Goal: Task Accomplishment & Management: Complete application form

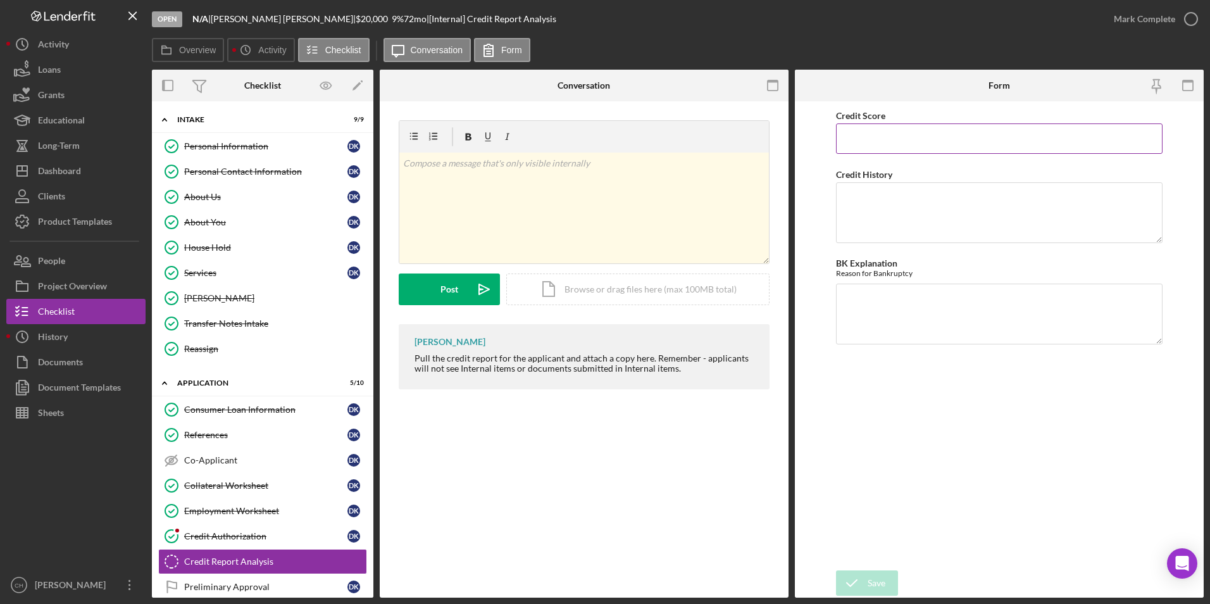
click at [891, 137] on input "Credit Score" at bounding box center [999, 138] width 327 height 30
type input "524"
type textarea "4 accounts placed for collection, 2 that have been closed by grantor. [PERSON_N…"
type textarea "NA"
click at [868, 582] on div "Save" at bounding box center [877, 582] width 18 height 25
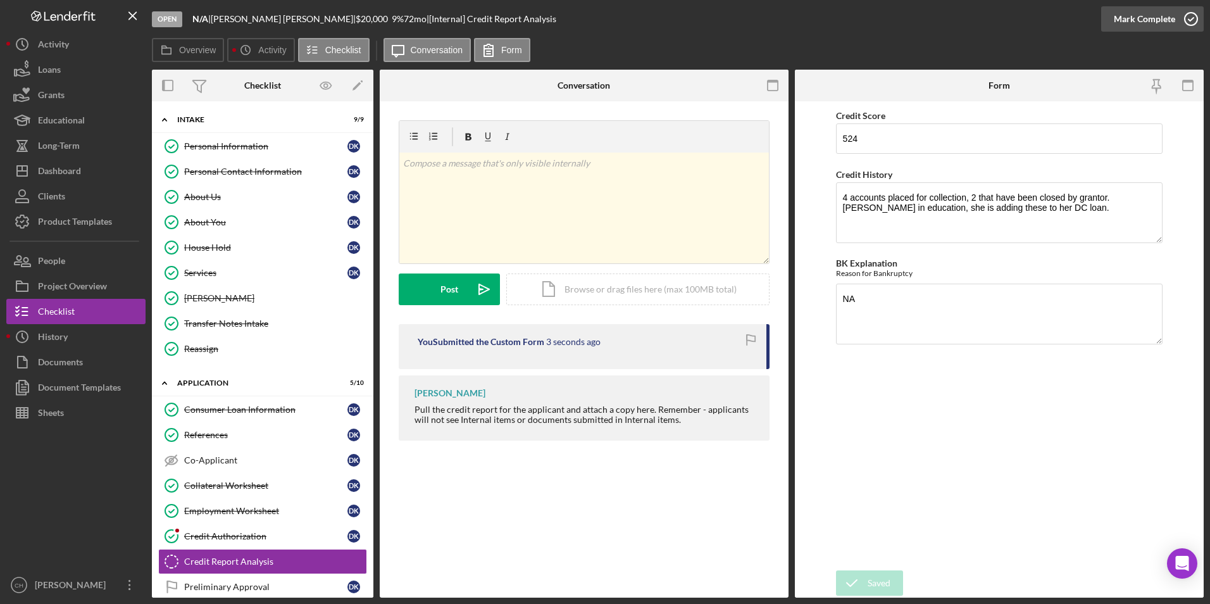
click at [1147, 13] on div "Mark Complete" at bounding box center [1144, 18] width 61 height 25
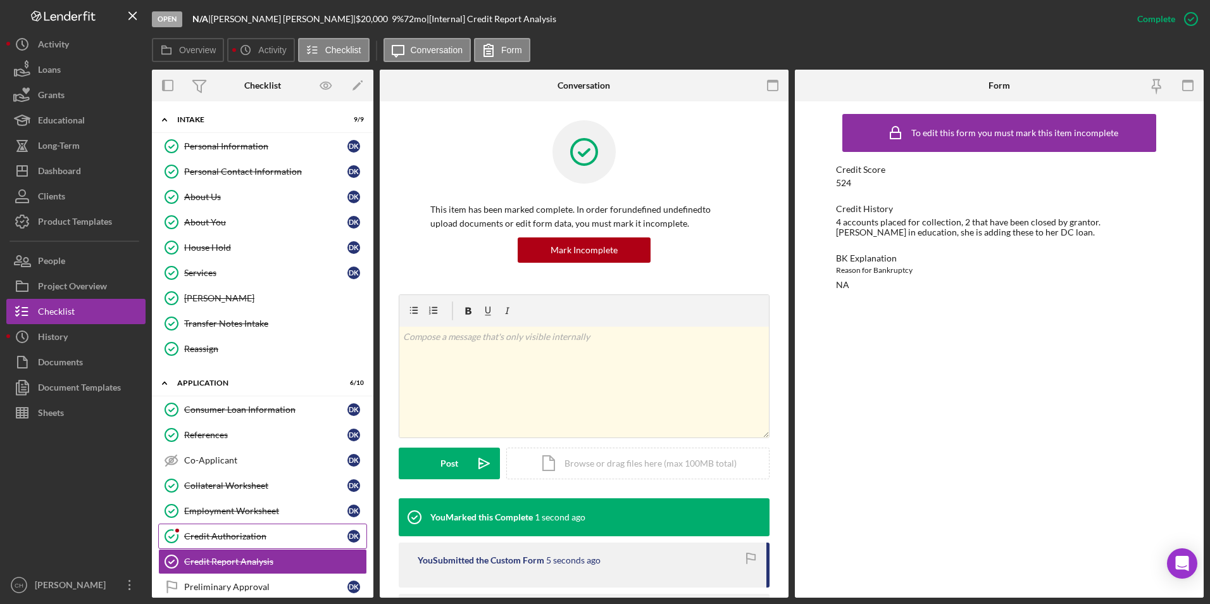
click at [230, 529] on link "Credit Authorization Credit Authorization D K" at bounding box center [262, 535] width 209 height 25
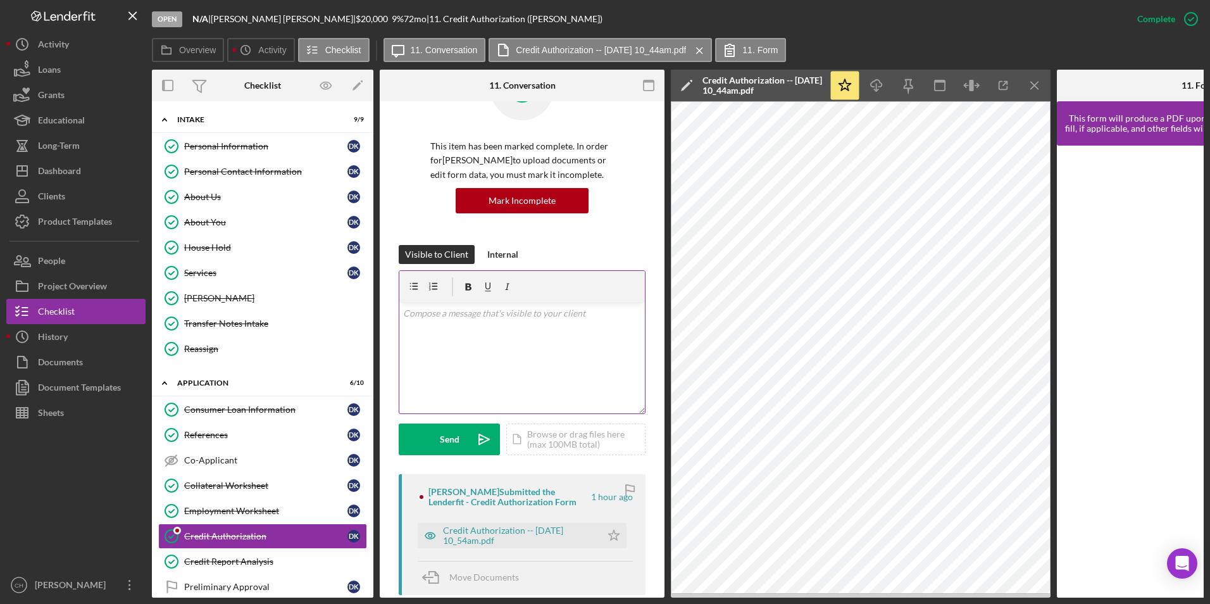
scroll to position [253, 0]
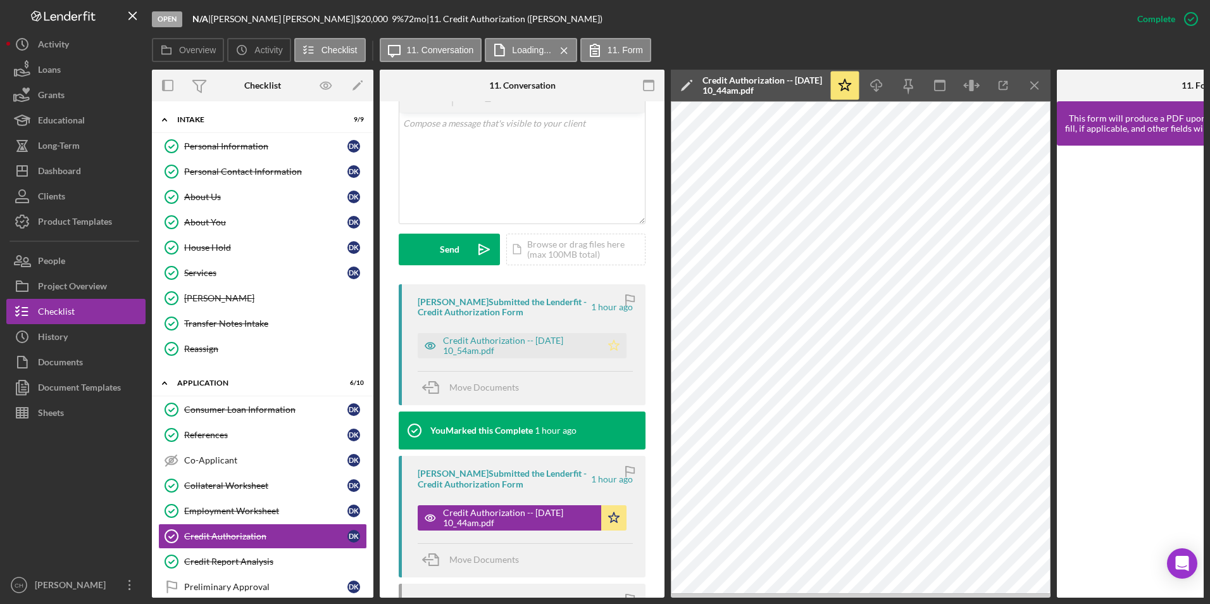
click at [608, 339] on icon "Icon/Star" at bounding box center [613, 345] width 25 height 25
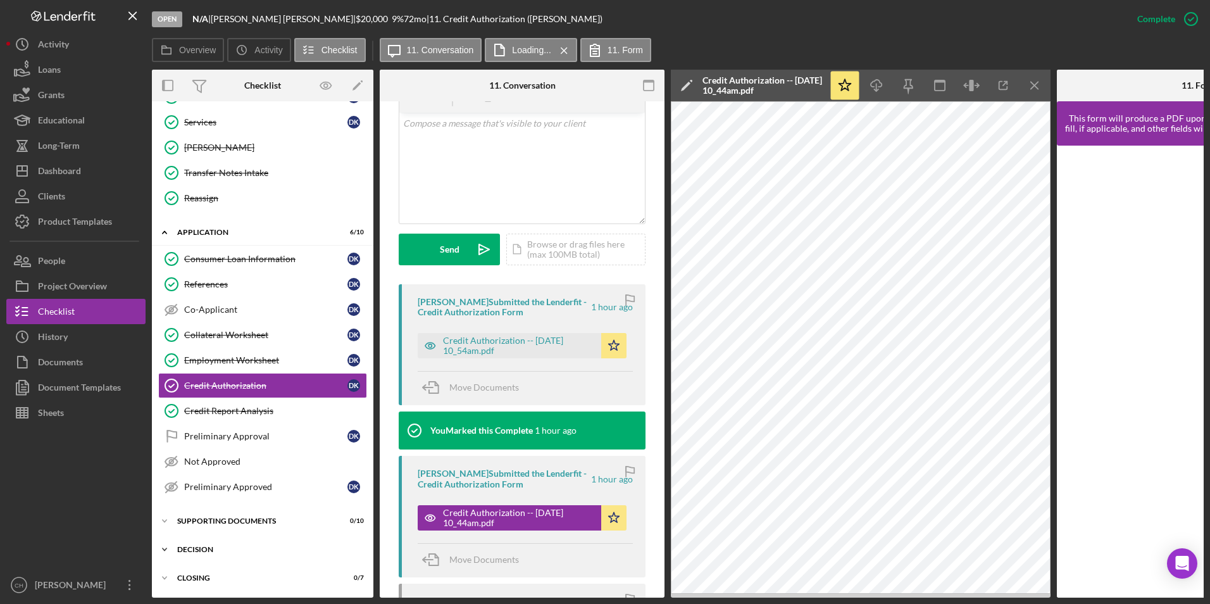
scroll to position [154, 0]
click at [205, 423] on link "Preliminary Approval Preliminary Approval D K" at bounding box center [262, 435] width 209 height 25
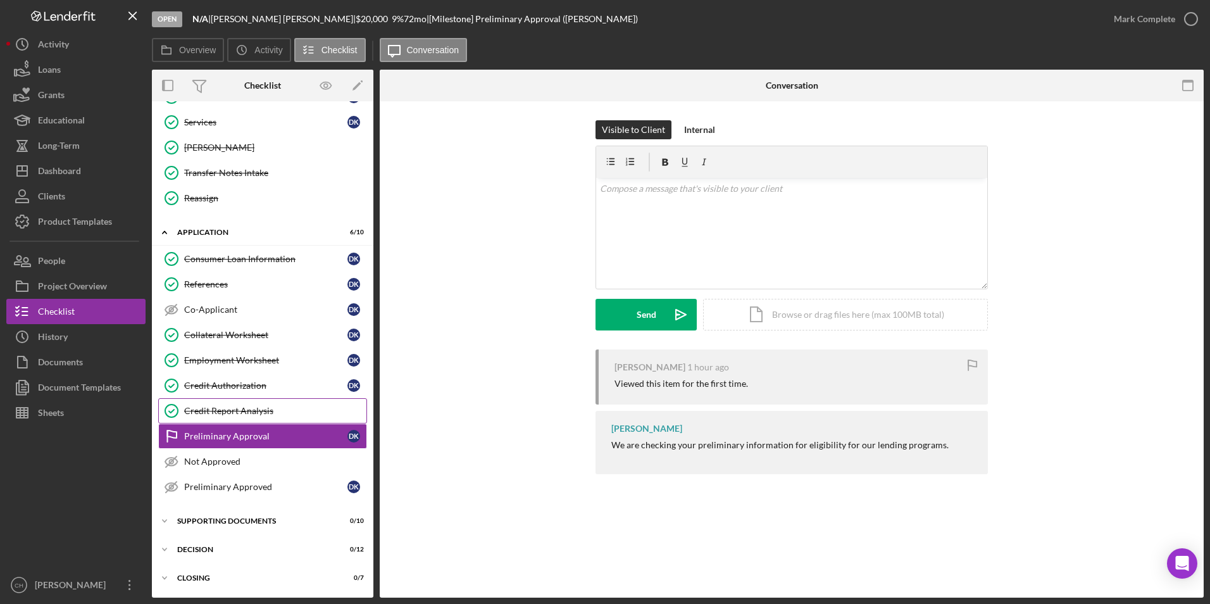
scroll to position [151, 0]
click at [1139, 17] on div "Mark Complete" at bounding box center [1144, 18] width 61 height 25
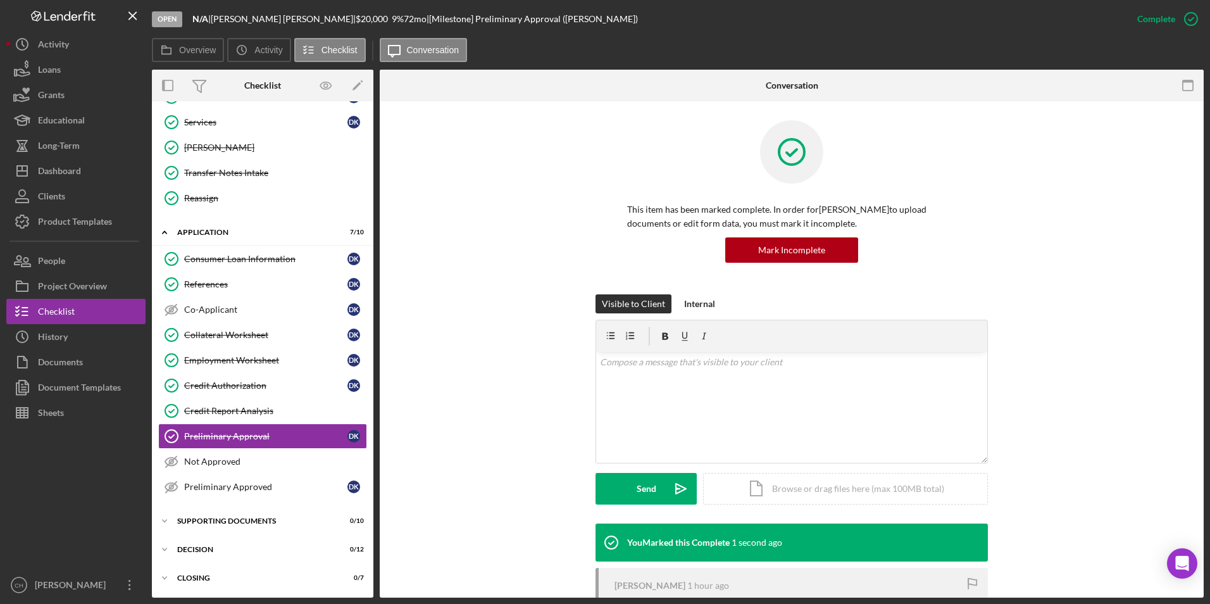
click at [216, 500] on div "Consumer Loan Information Consumer Loan Information D K References References D…" at bounding box center [263, 375] width 222 height 259
click at [220, 487] on div "Preliminary Approved" at bounding box center [265, 487] width 163 height 10
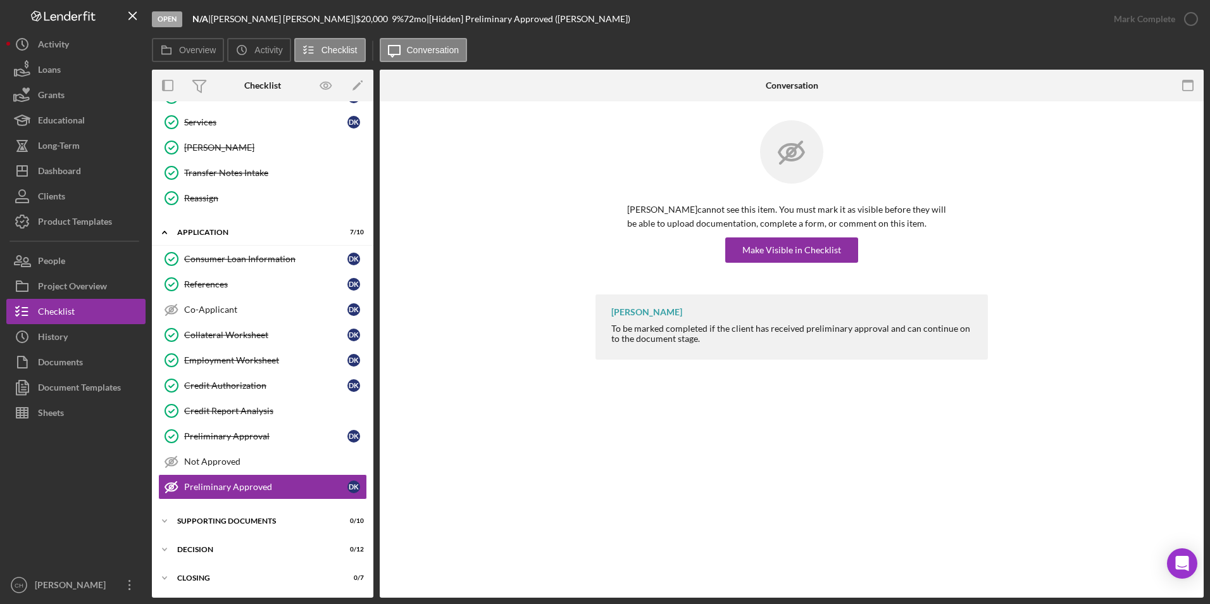
scroll to position [151, 0]
click at [784, 245] on div "Make Visible in Checklist" at bounding box center [791, 249] width 99 height 25
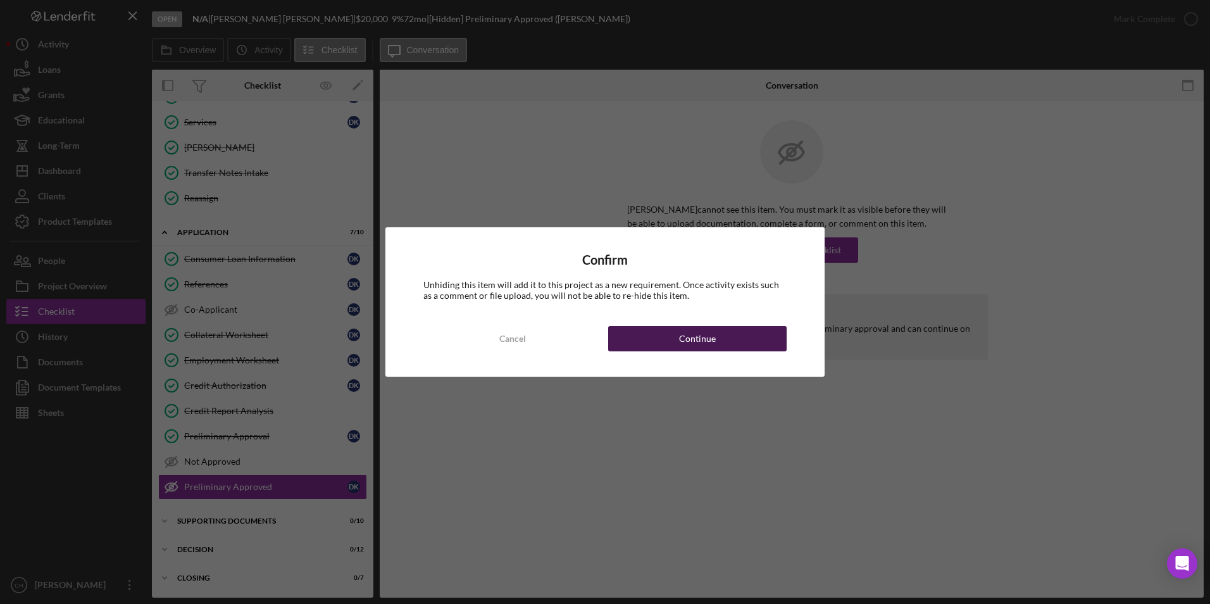
click at [703, 336] on div "Continue" at bounding box center [697, 338] width 37 height 25
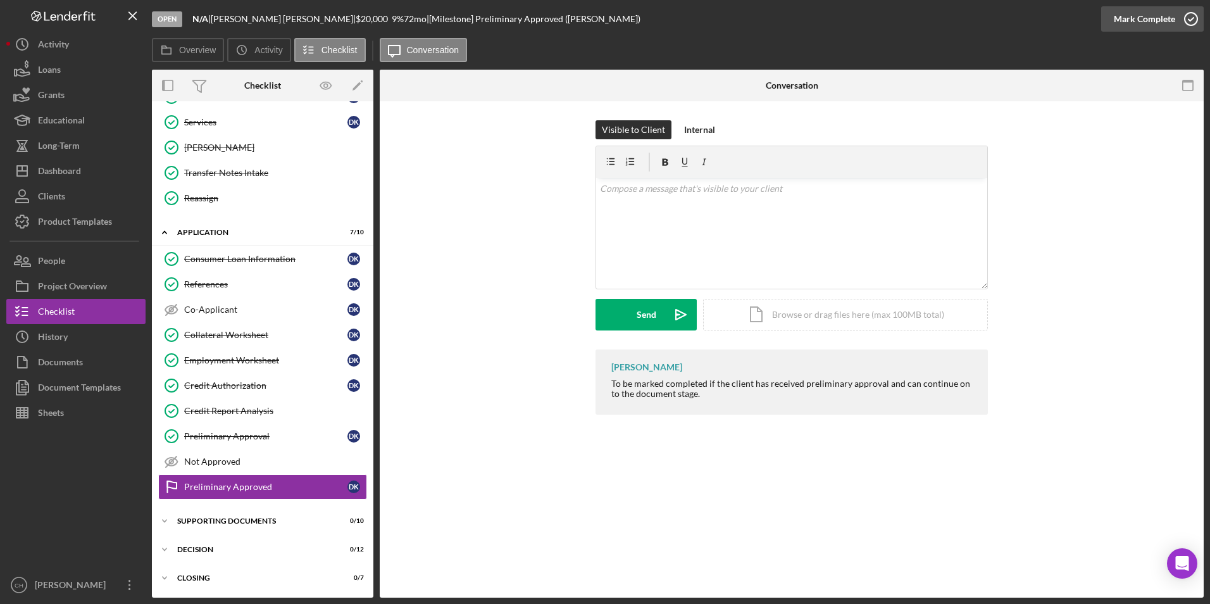
click at [1150, 17] on div "Mark Complete" at bounding box center [1144, 18] width 61 height 25
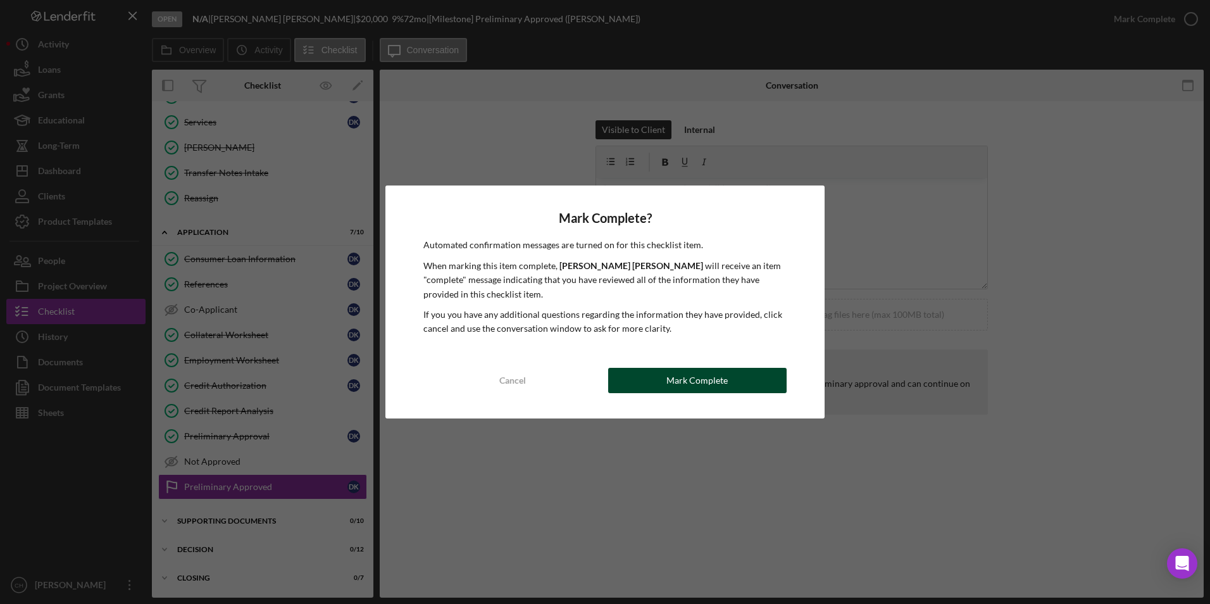
click at [683, 389] on div "Mark Complete" at bounding box center [696, 380] width 61 height 25
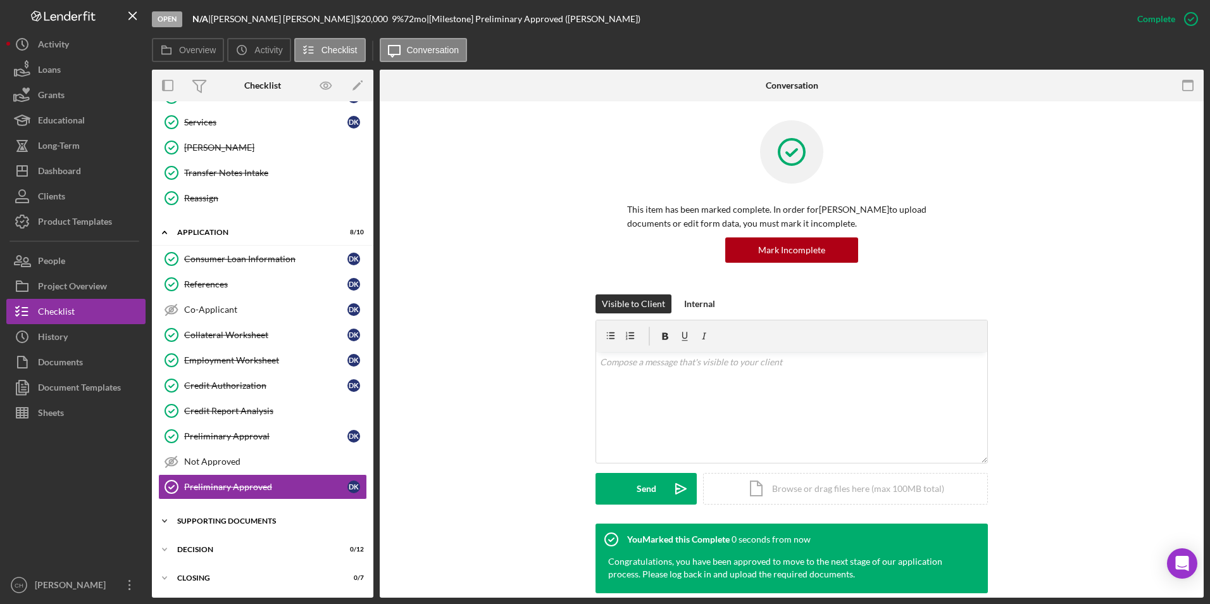
click at [257, 523] on div "Supporting Documents" at bounding box center [267, 521] width 180 height 8
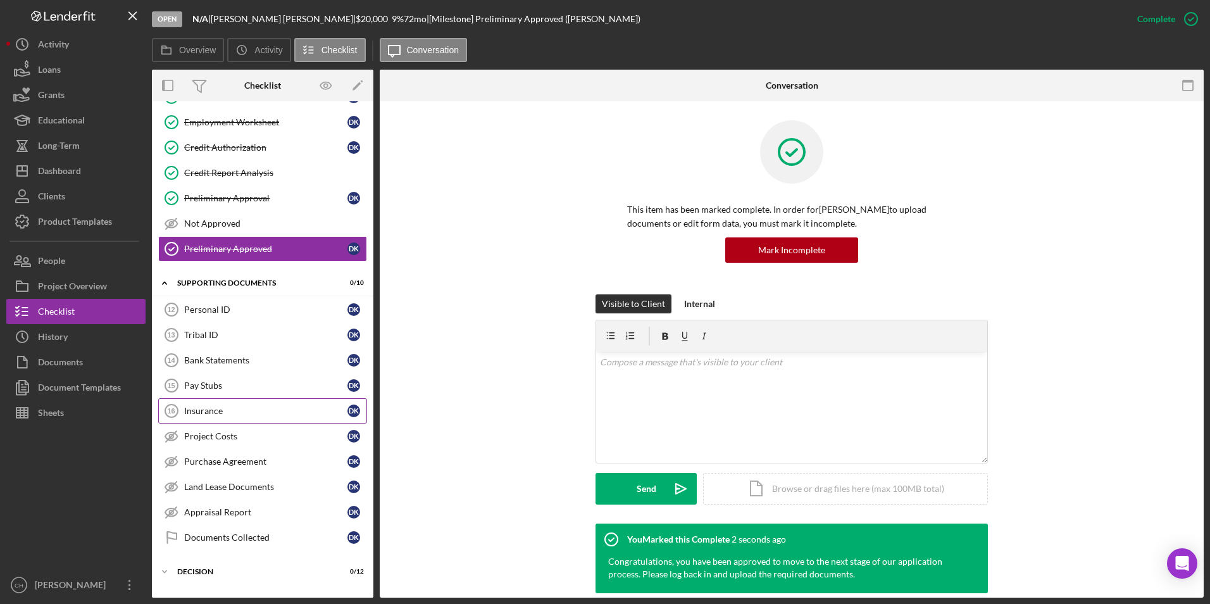
scroll to position [404, 0]
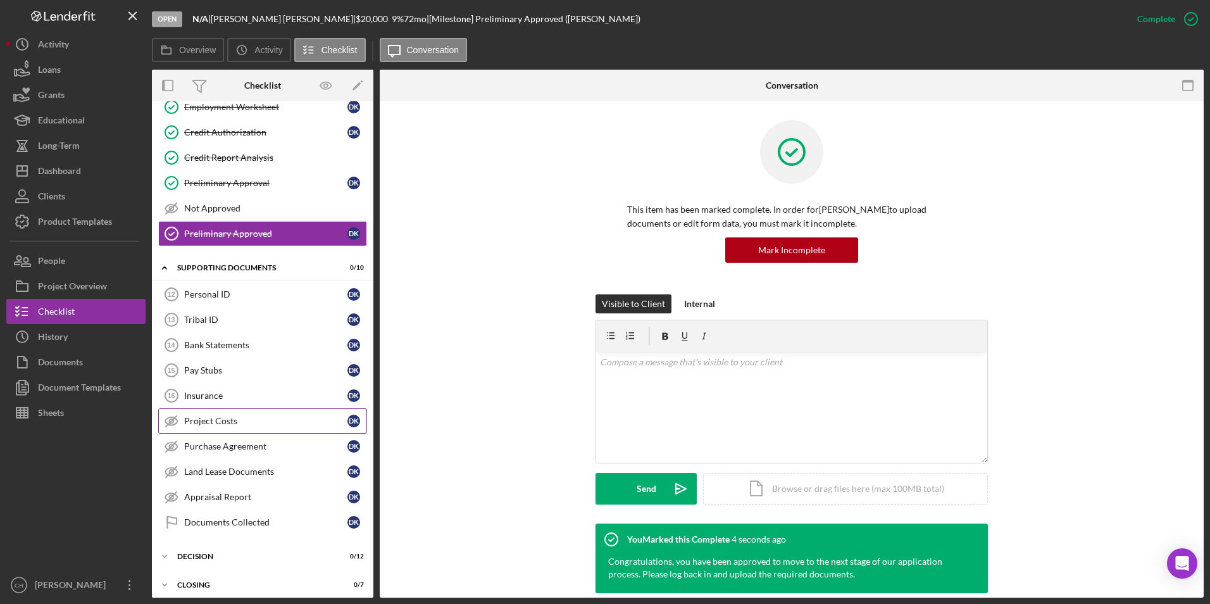
click at [230, 422] on div "Project Costs" at bounding box center [265, 421] width 163 height 10
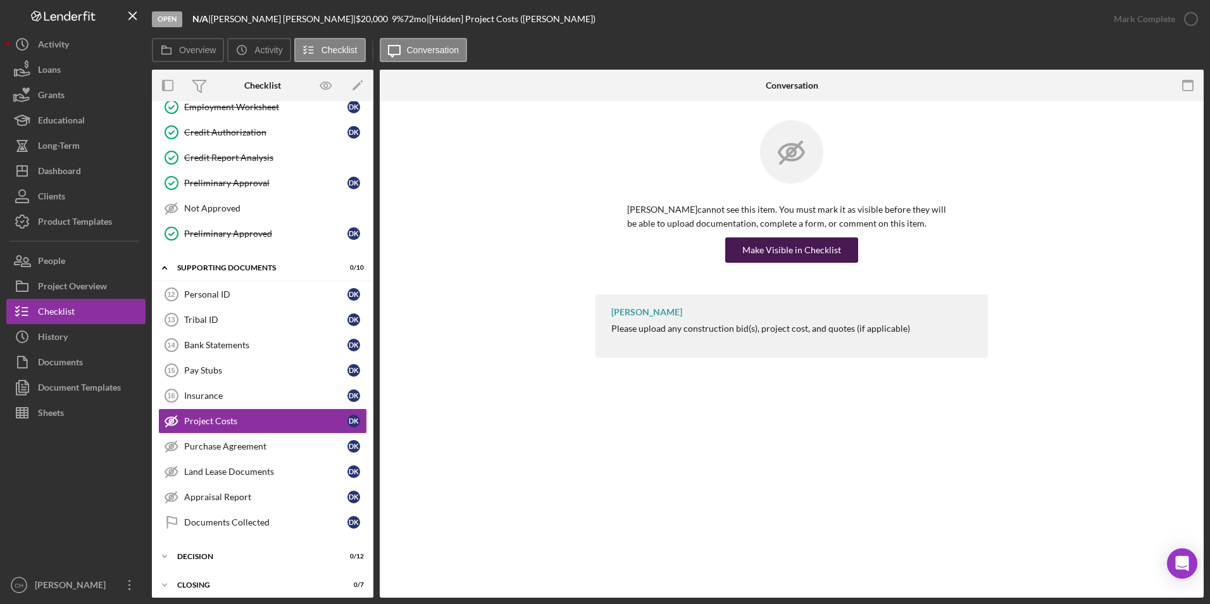
click at [828, 248] on div "Make Visible in Checklist" at bounding box center [791, 249] width 99 height 25
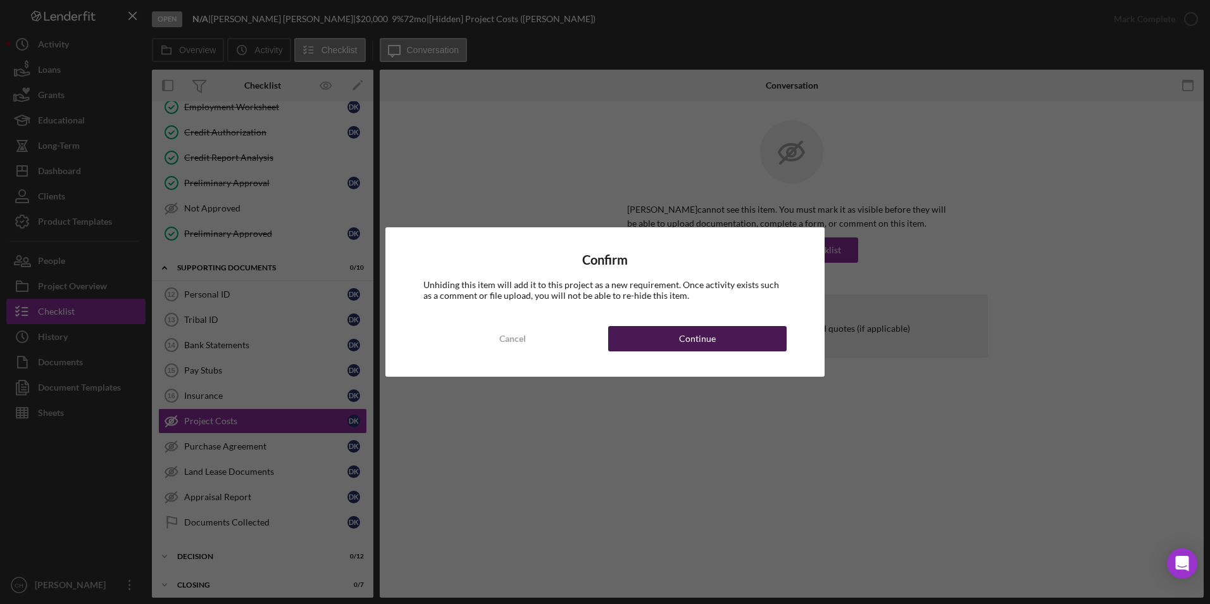
click at [717, 346] on button "Continue" at bounding box center [697, 338] width 178 height 25
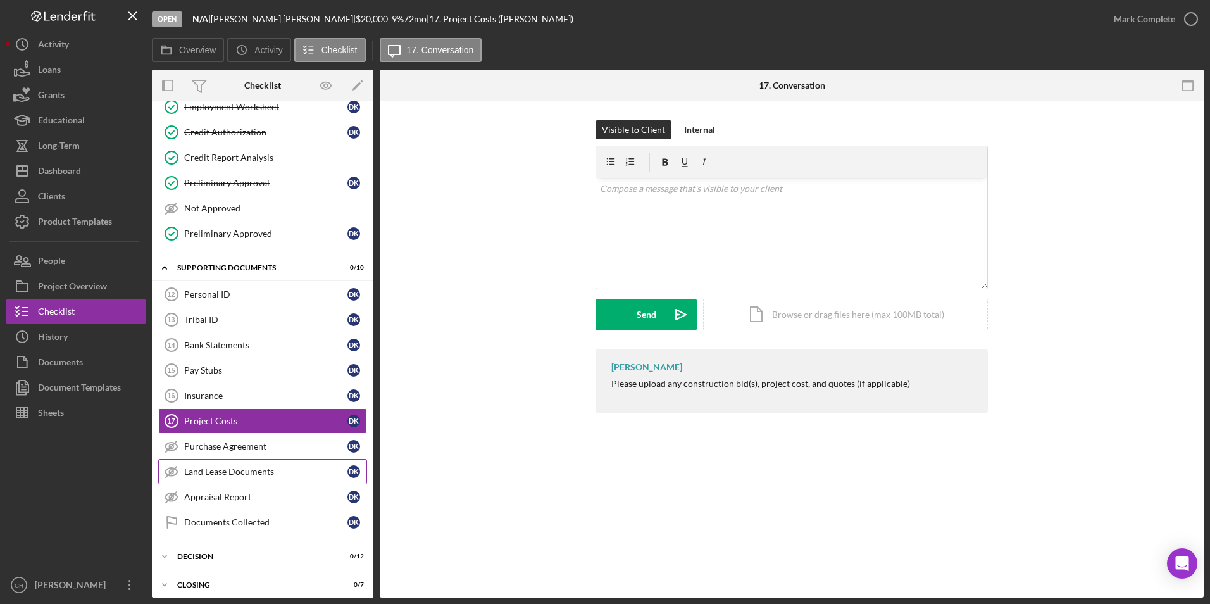
click at [168, 470] on icon "Land Lease Documents" at bounding box center [172, 472] width 32 height 32
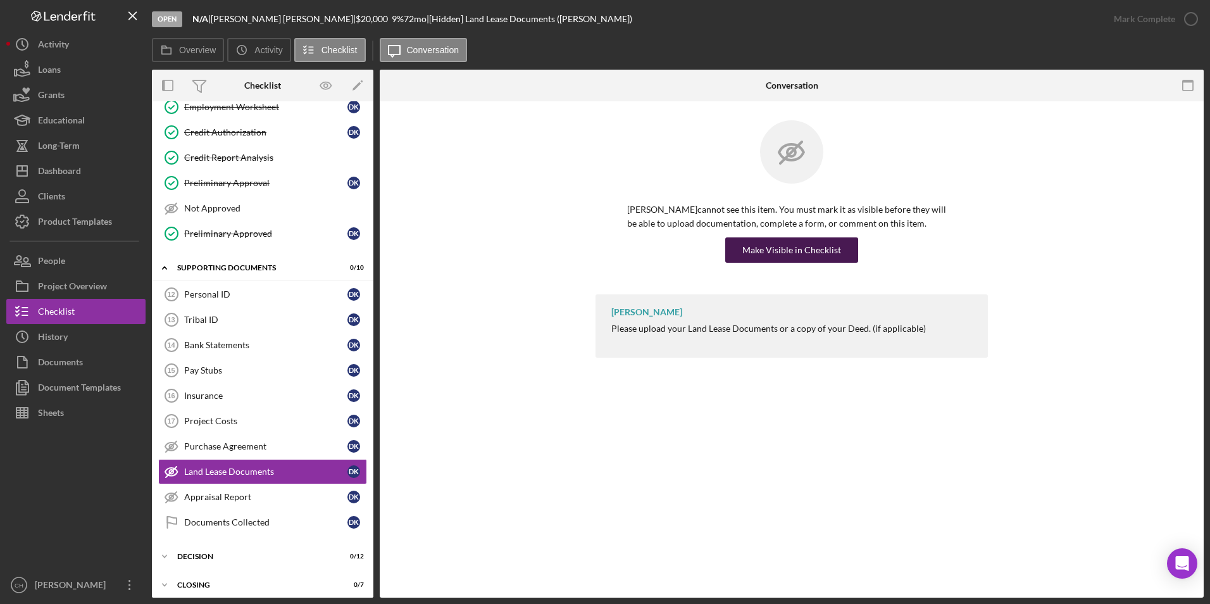
click at [768, 239] on div "Make Visible in Checklist" at bounding box center [791, 249] width 99 height 25
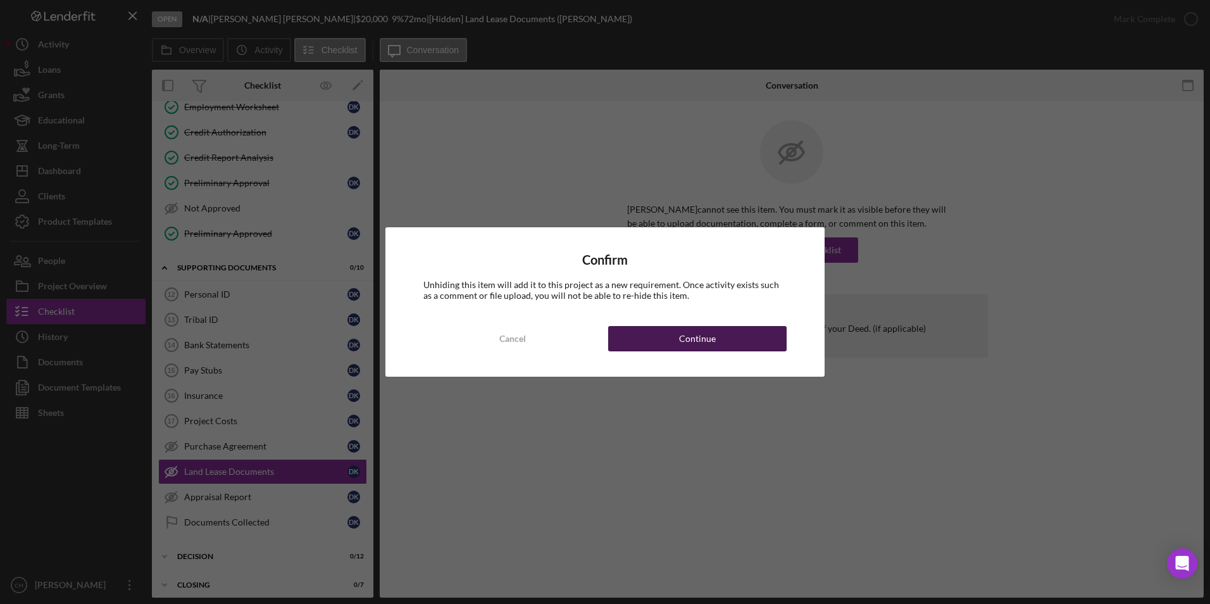
click at [692, 337] on div "Continue" at bounding box center [697, 338] width 37 height 25
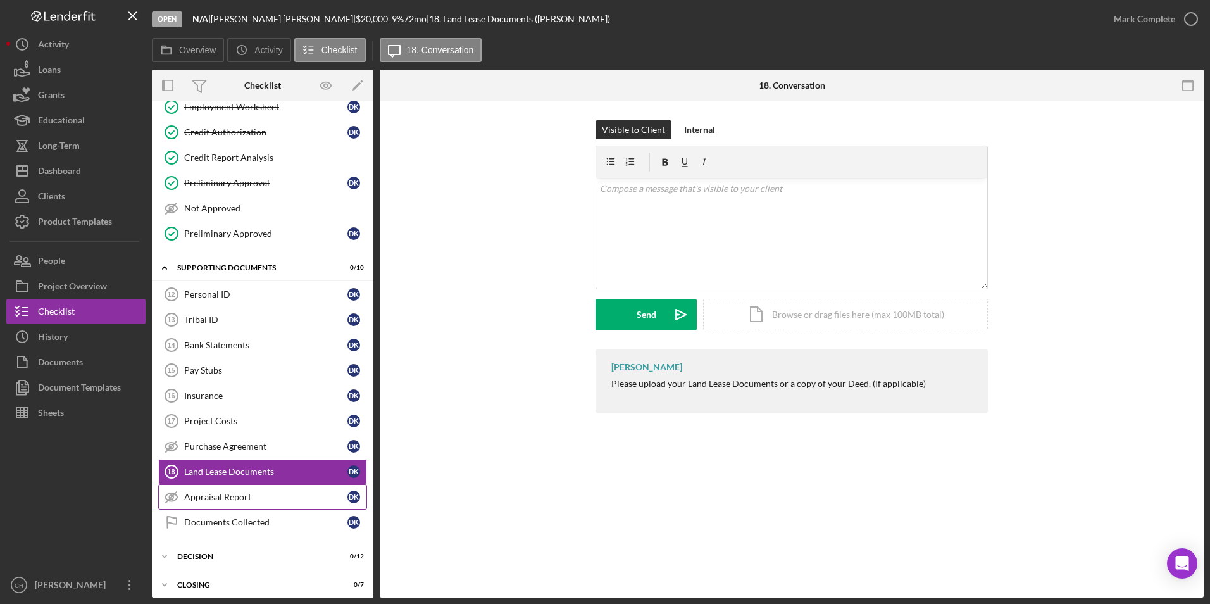
click at [164, 495] on icon "Appraisal Report" at bounding box center [172, 497] width 32 height 32
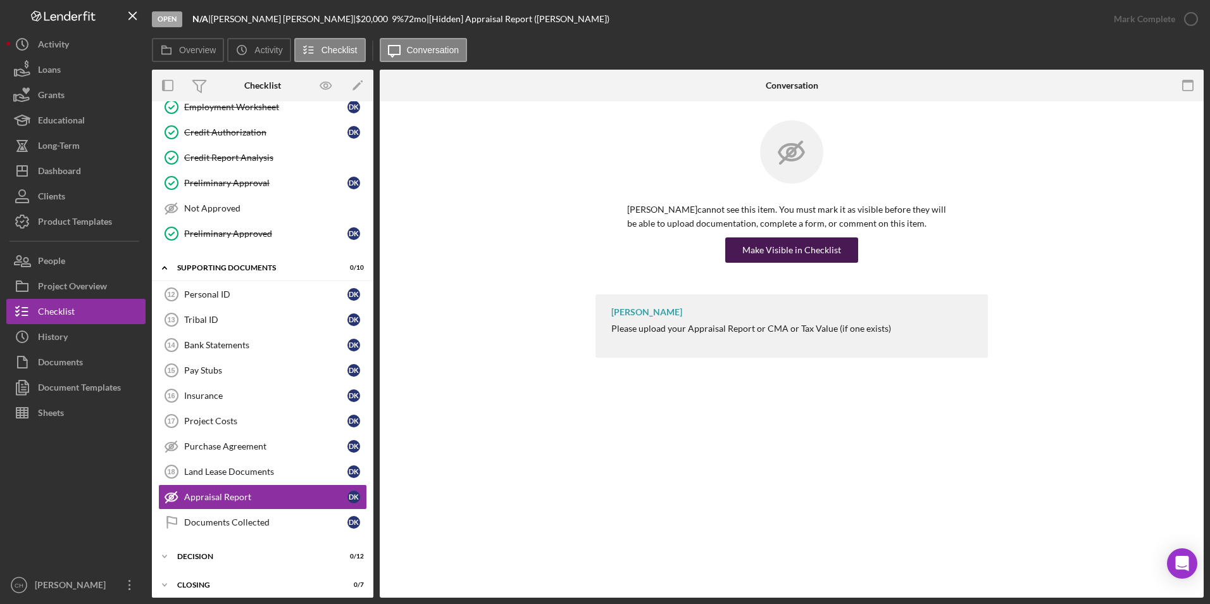
click at [815, 257] on div "Make Visible in Checklist" at bounding box center [791, 249] width 99 height 25
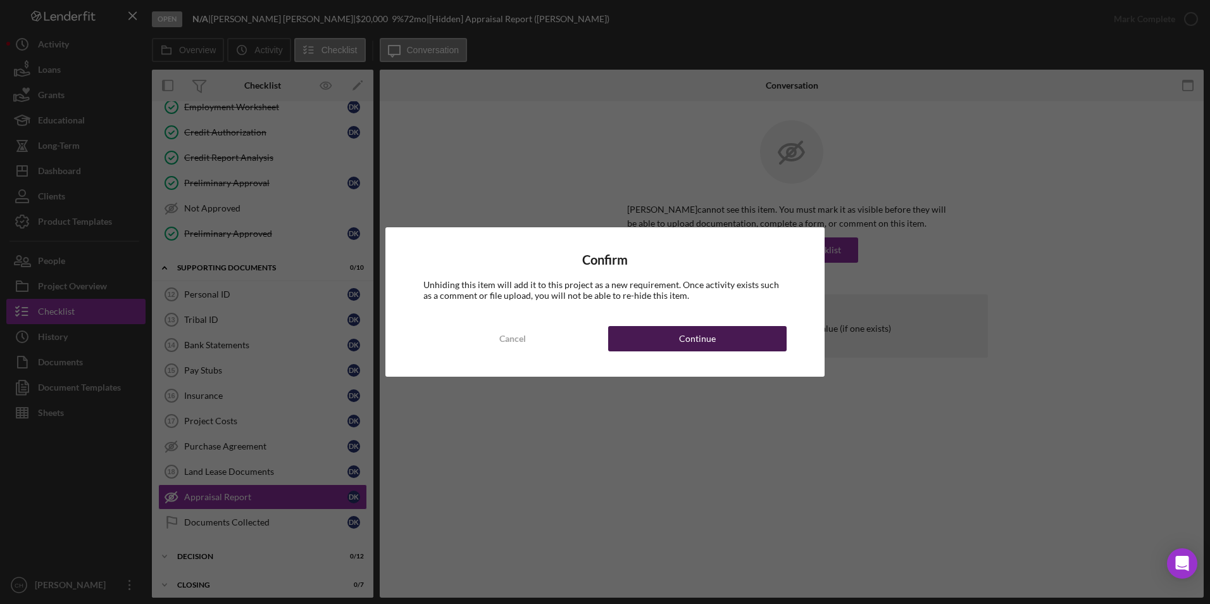
click at [651, 337] on button "Continue" at bounding box center [697, 338] width 178 height 25
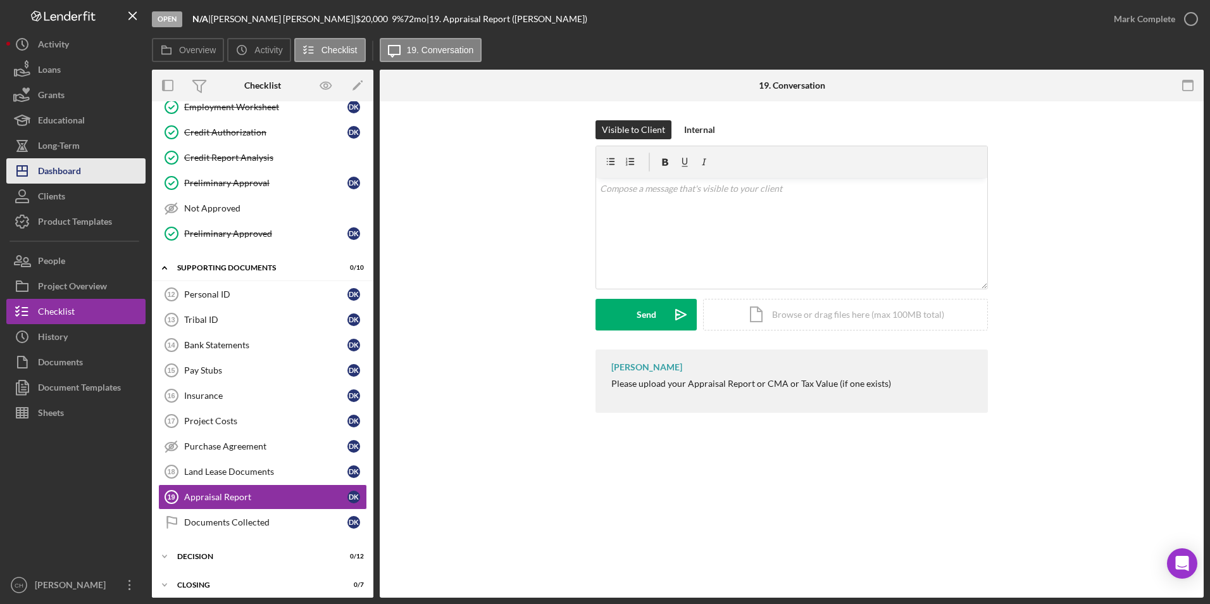
click at [65, 179] on div "Dashboard" at bounding box center [59, 172] width 43 height 28
